Goal: Communication & Community: Ask a question

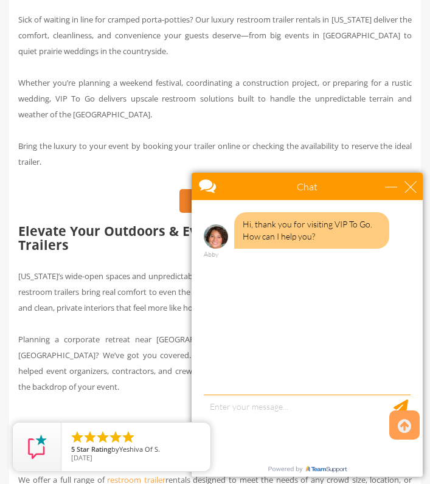
scroll to position [527, 0]
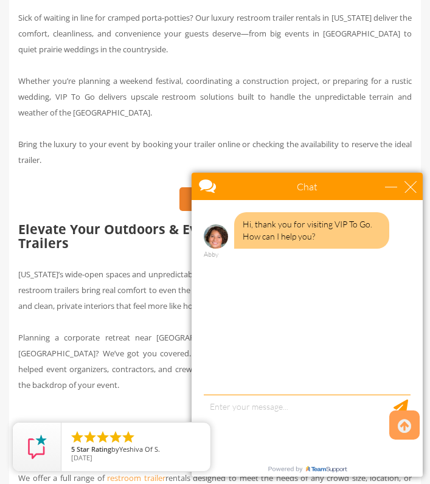
click at [416, 193] on div "Chat" at bounding box center [306, 186] width 231 height 27
click at [411, 187] on div "close" at bounding box center [410, 186] width 12 height 12
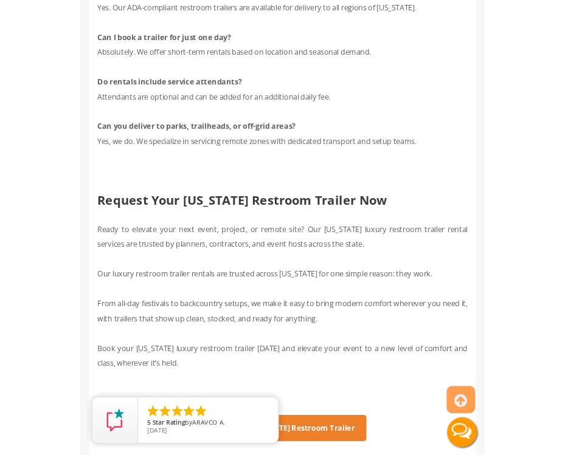
scroll to position [3646, 0]
